Goal: Transaction & Acquisition: Obtain resource

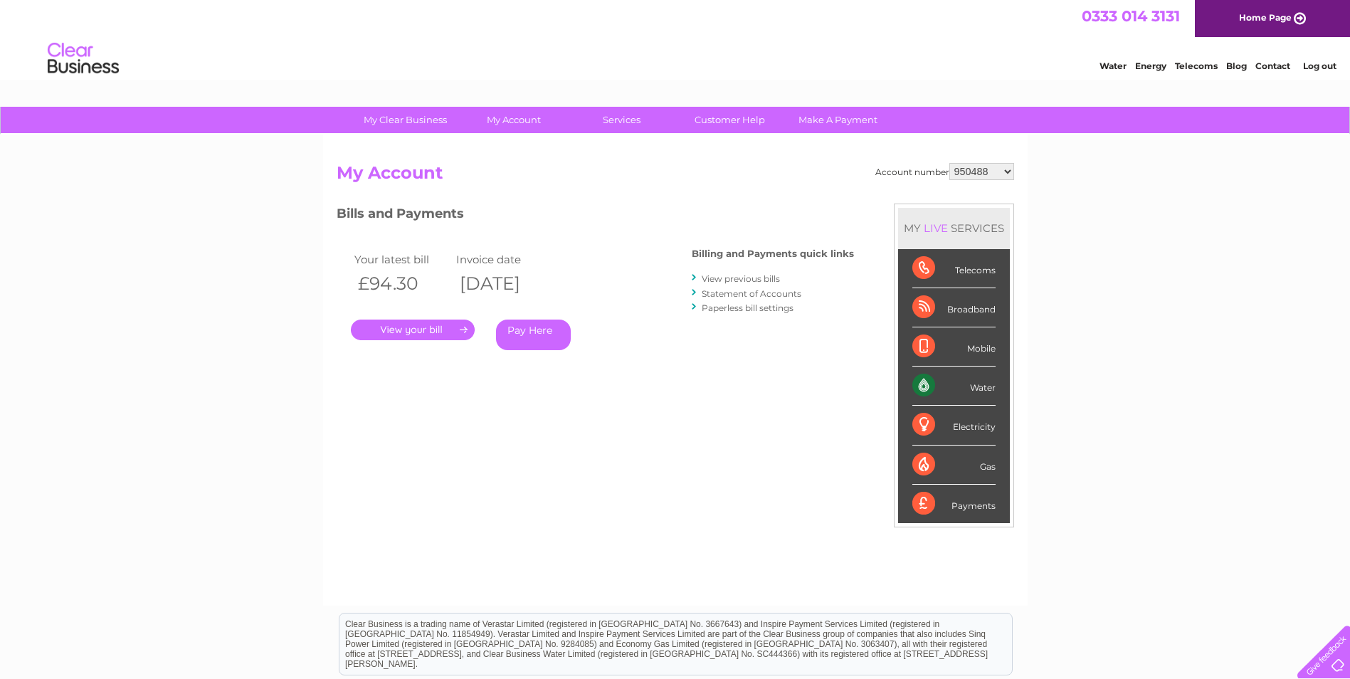
click at [416, 327] on link "." at bounding box center [413, 330] width 124 height 21
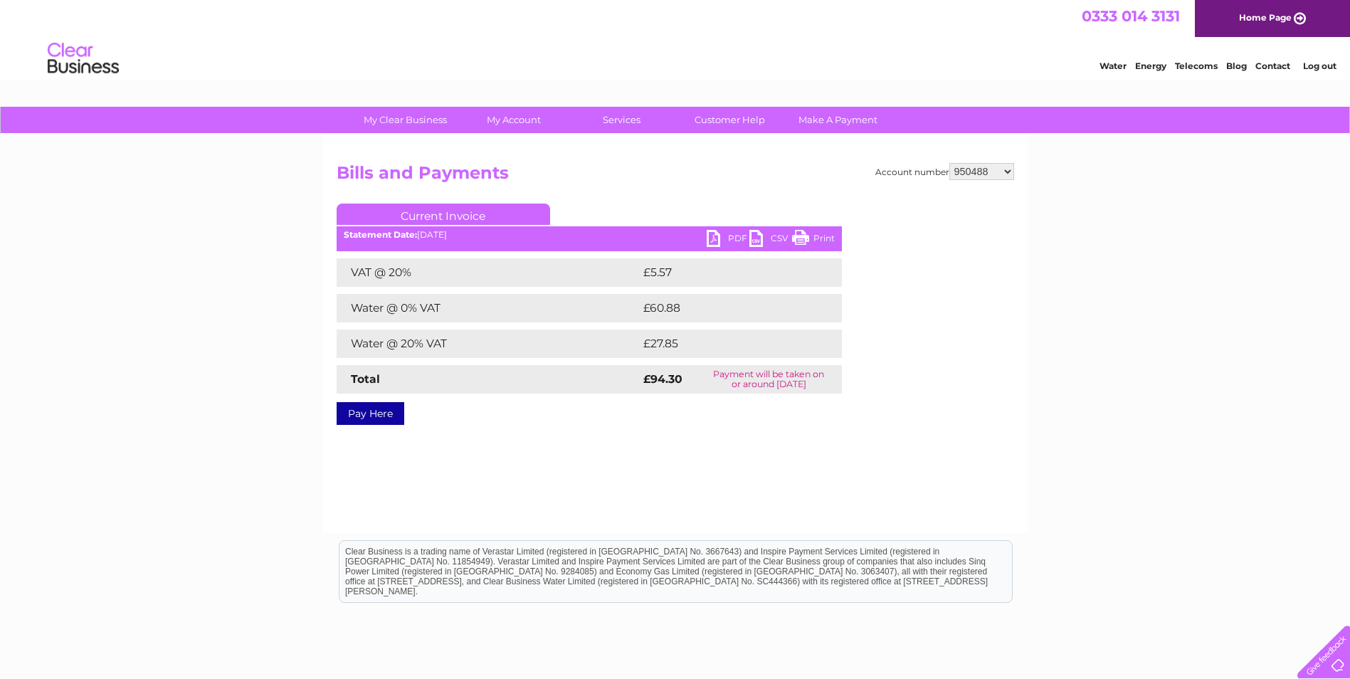
click at [727, 238] on link "PDF" at bounding box center [728, 240] width 43 height 21
